Goal: Transaction & Acquisition: Purchase product/service

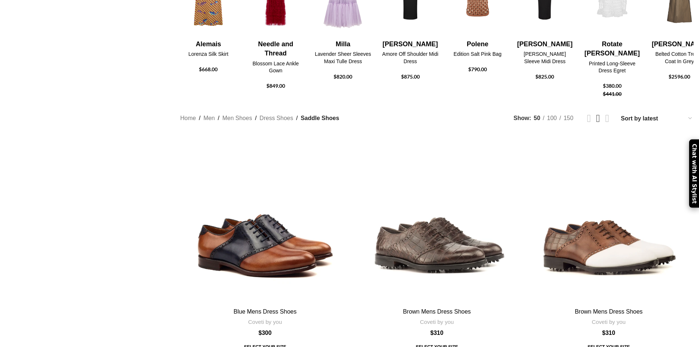
scroll to position [294, 0]
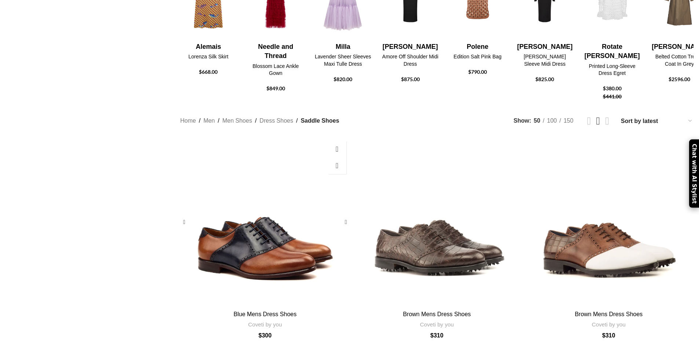
click at [297, 311] on link "Blue Mens Dress Shoes" at bounding box center [265, 314] width 63 height 6
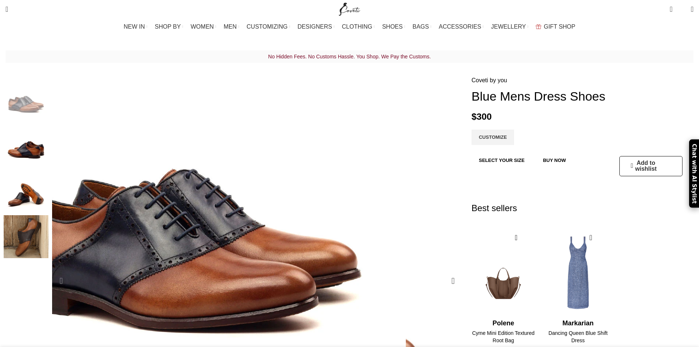
scroll to position [0, 77]
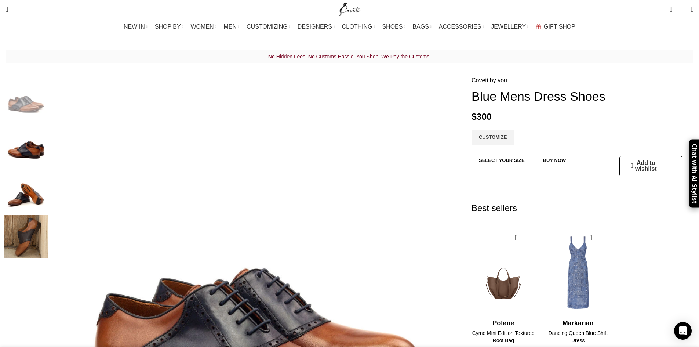
click at [48, 228] on img "4 / 4" at bounding box center [26, 236] width 45 height 43
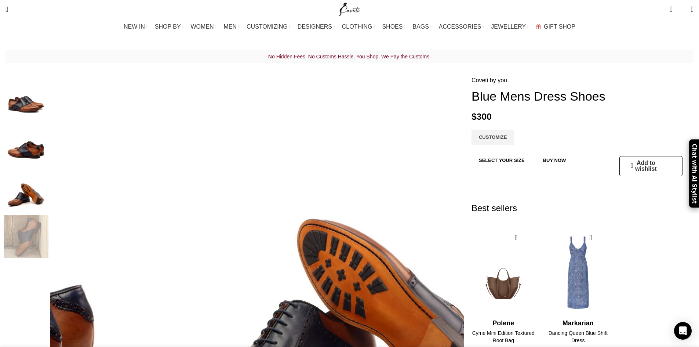
click at [48, 96] on img "1 / 4" at bounding box center [26, 97] width 45 height 43
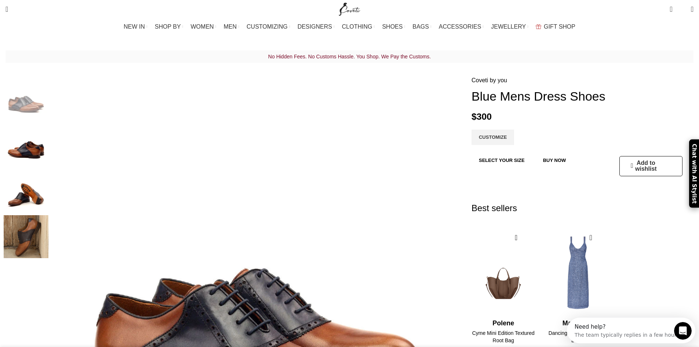
scroll to position [0, 155]
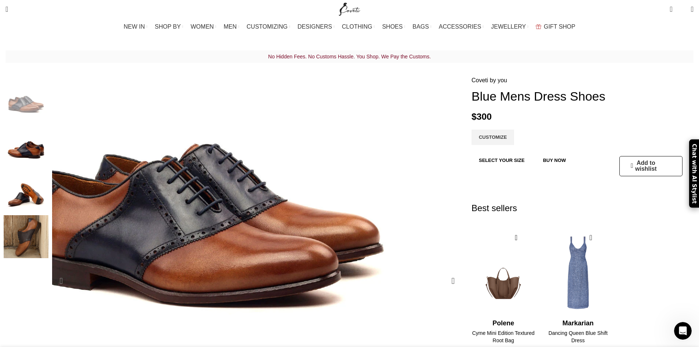
click at [295, 180] on img "1 / 4" at bounding box center [208, 157] width 441 height 441
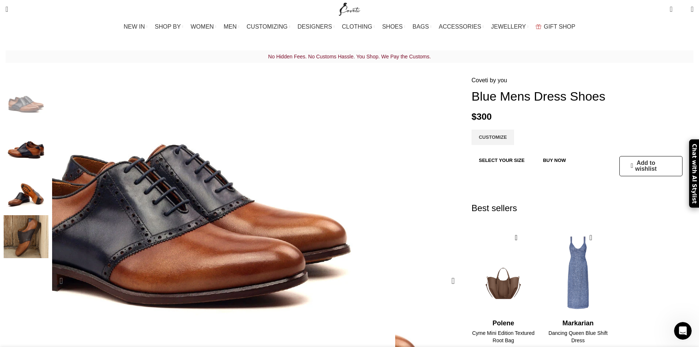
click at [346, 114] on img "1 / 4" at bounding box center [175, 158] width 441 height 441
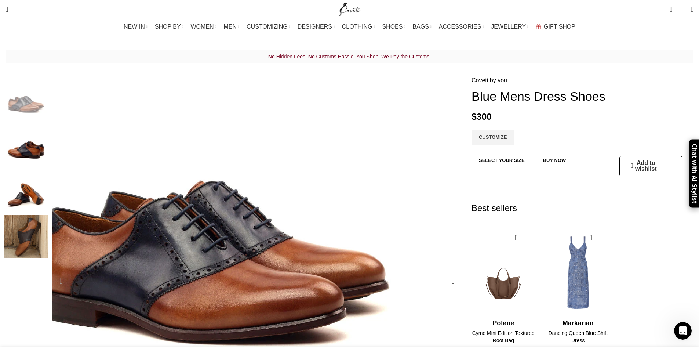
click at [250, 194] on img "1 / 4" at bounding box center [213, 194] width 441 height 441
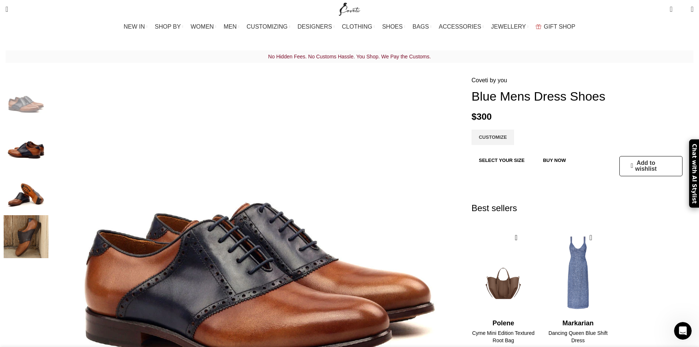
scroll to position [0, 232]
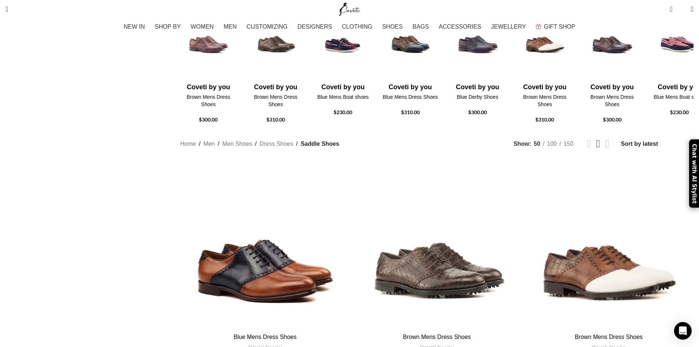
scroll to position [257, 0]
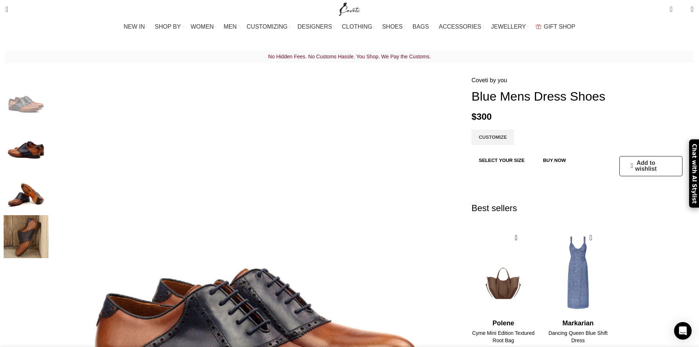
click at [48, 231] on img "4 / 4" at bounding box center [26, 236] width 45 height 43
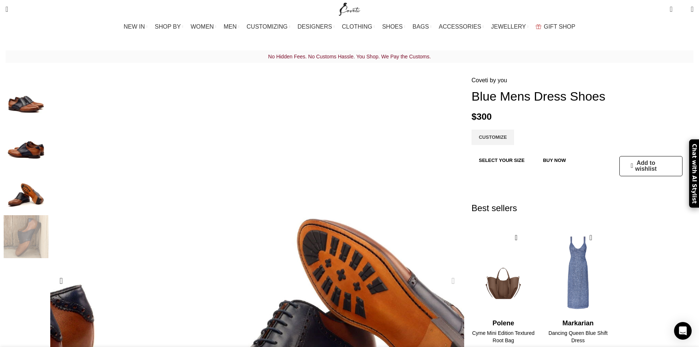
click at [48, 86] on img "1 / 4" at bounding box center [26, 97] width 45 height 43
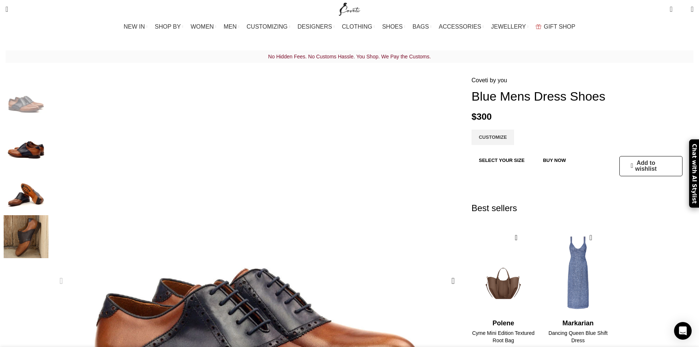
scroll to position [0, 77]
